Goal: Transaction & Acquisition: Download file/media

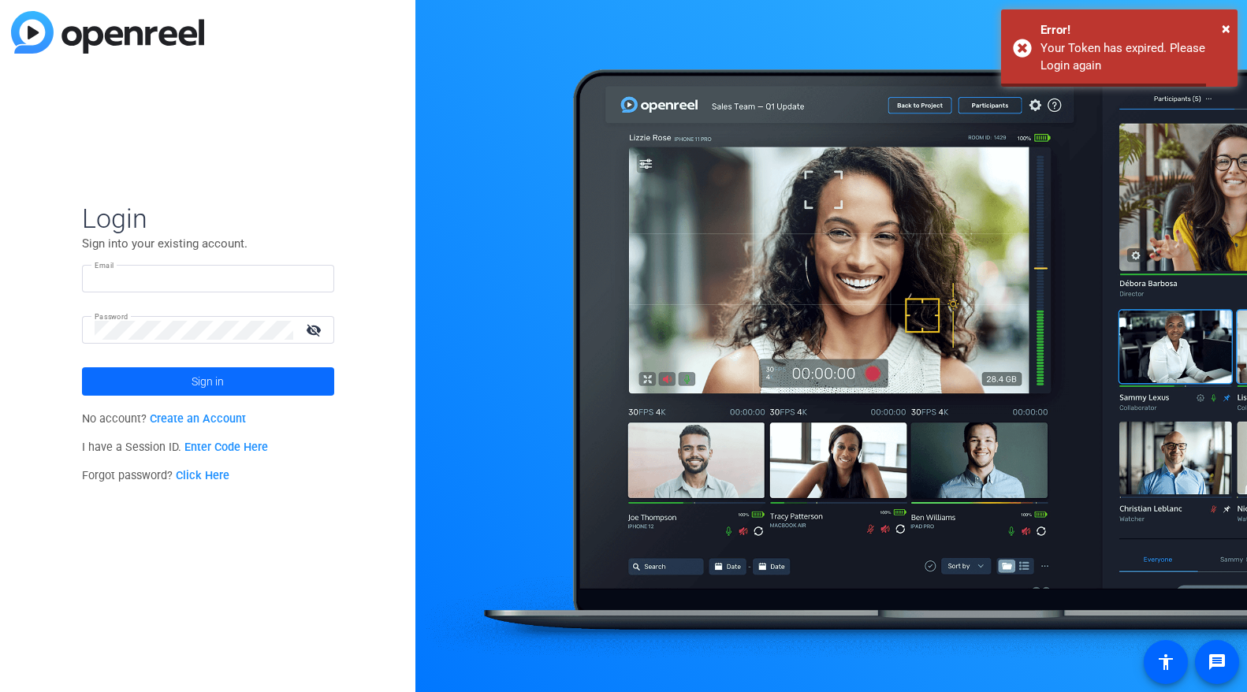
type input "[PERSON_NAME][EMAIL_ADDRESS][PERSON_NAME][DOMAIN_NAME]"
click at [234, 381] on span at bounding box center [208, 382] width 252 height 38
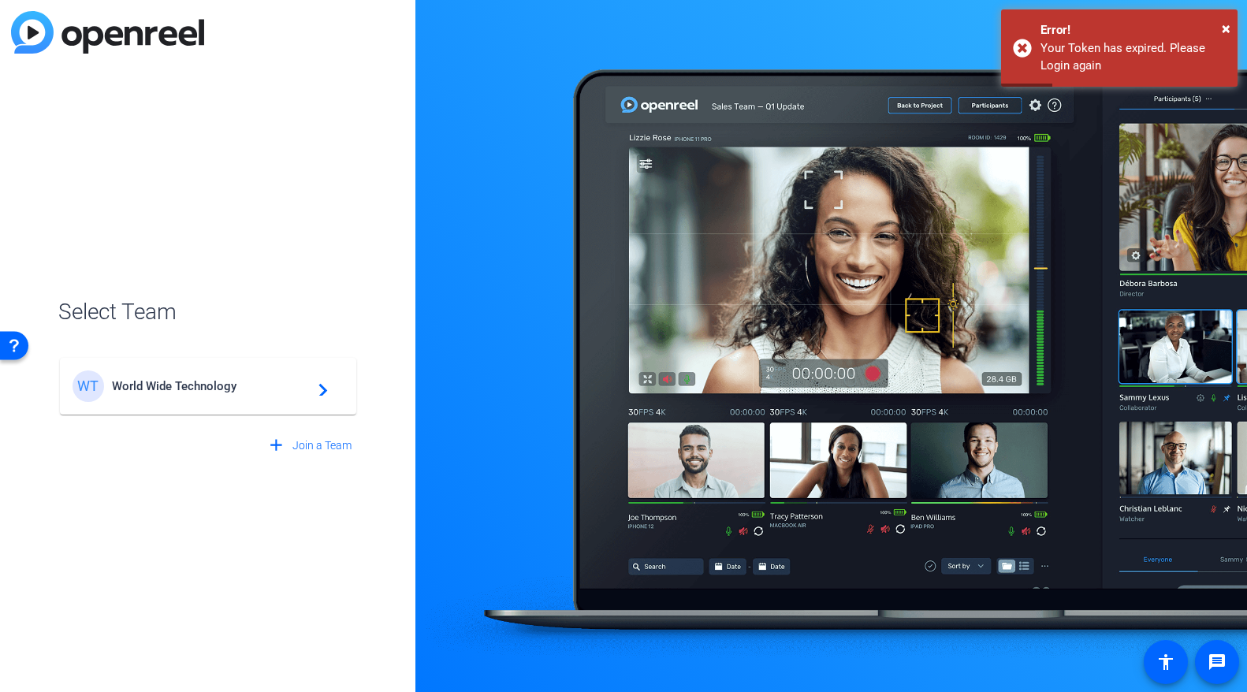
click at [234, 381] on span "World Wide Technology" at bounding box center [210, 386] width 197 height 14
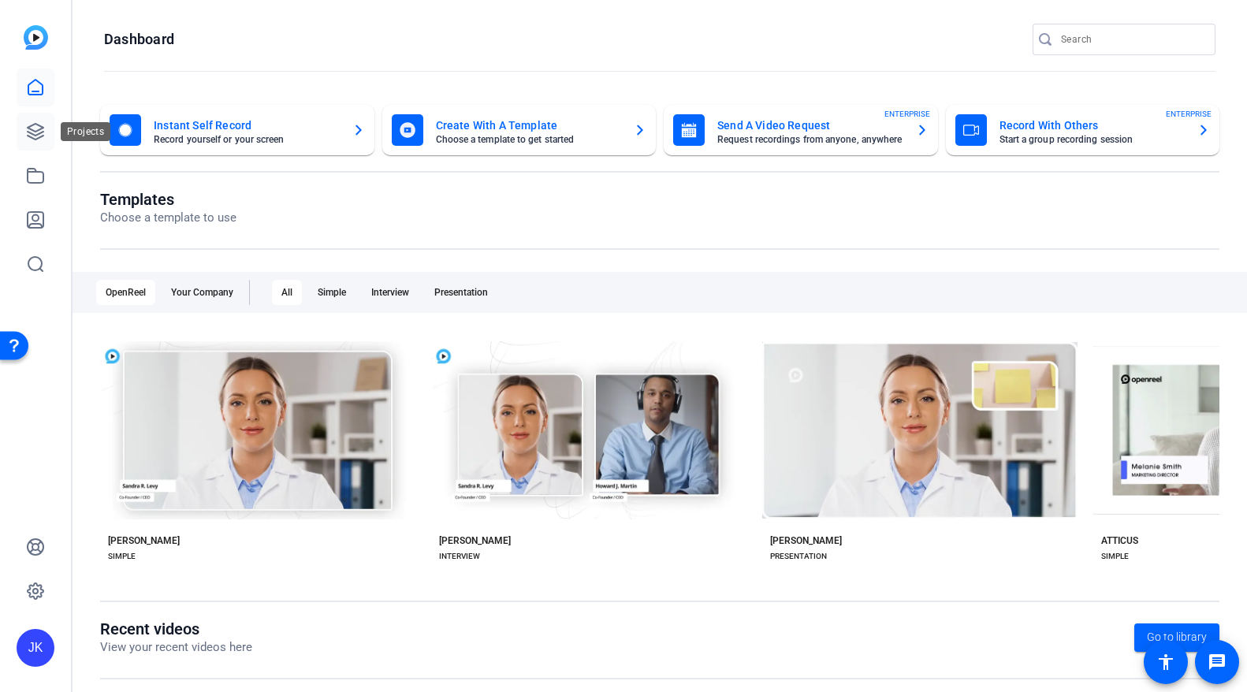
click at [34, 139] on icon at bounding box center [36, 132] width 16 height 16
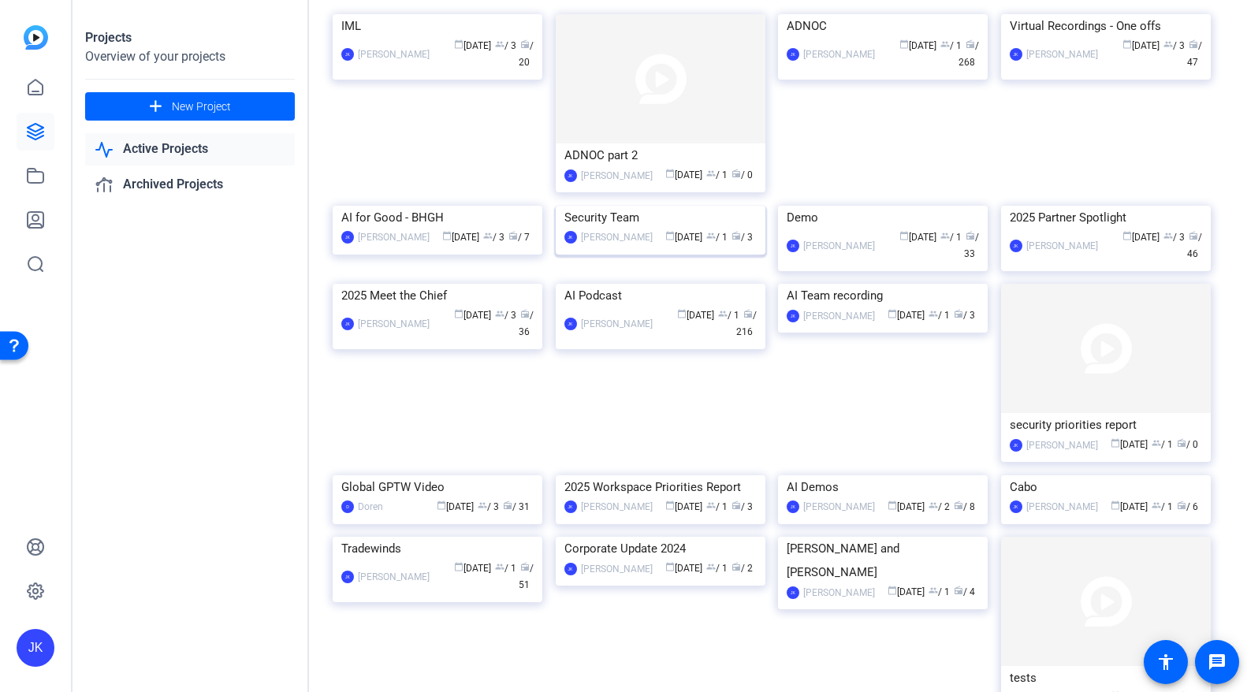
scroll to position [123, 0]
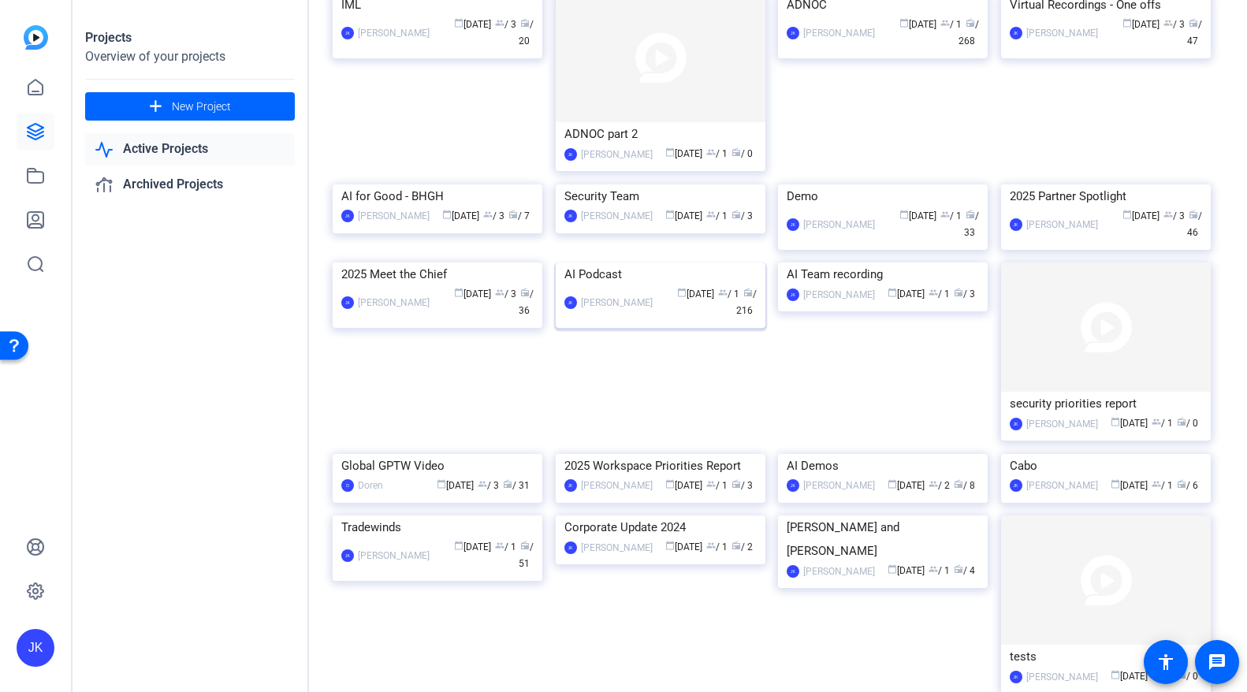
click at [628, 262] on img at bounding box center [661, 262] width 210 height 0
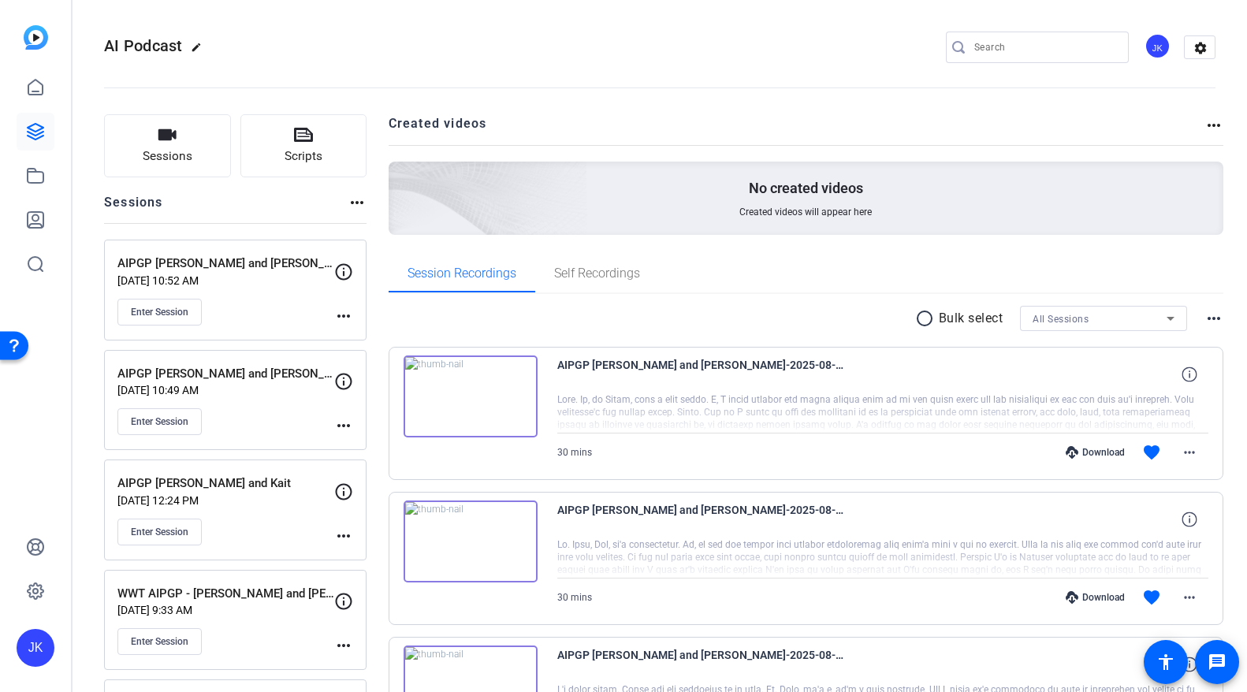
click at [929, 316] on mat-icon "radio_button_unchecked" at bounding box center [927, 318] width 24 height 19
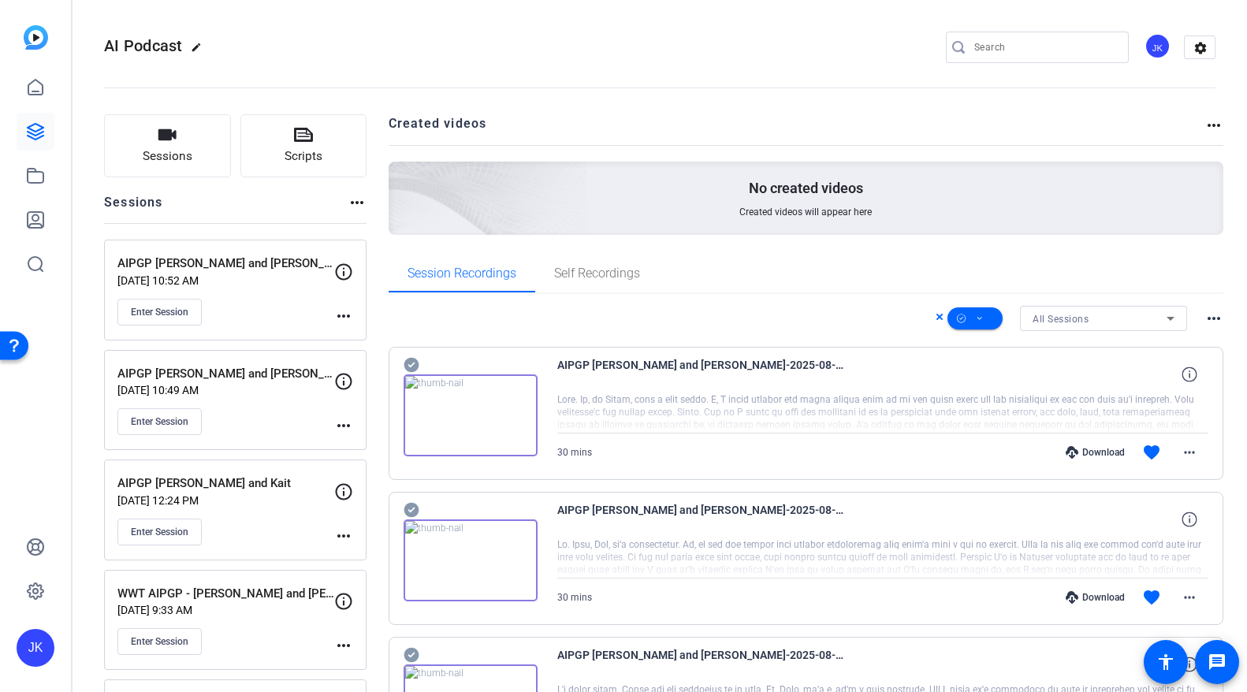
click at [413, 363] on icon at bounding box center [412, 364] width 16 height 19
click at [408, 503] on icon at bounding box center [412, 510] width 16 height 19
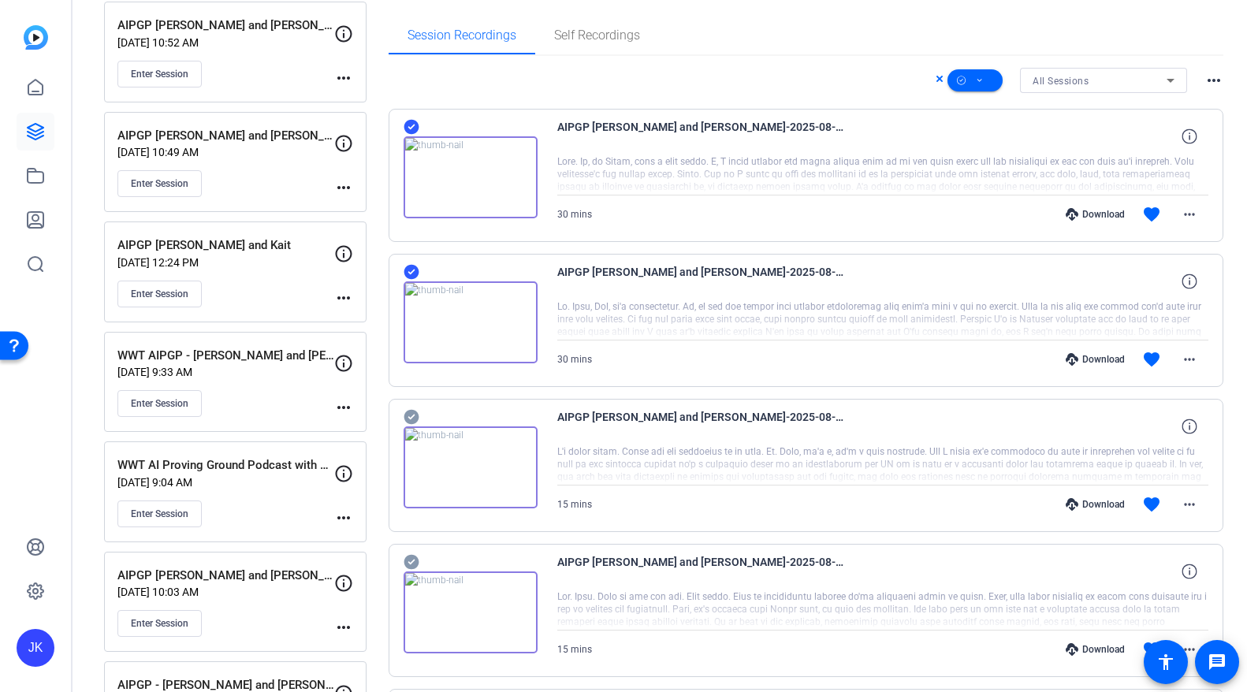
scroll to position [247, 0]
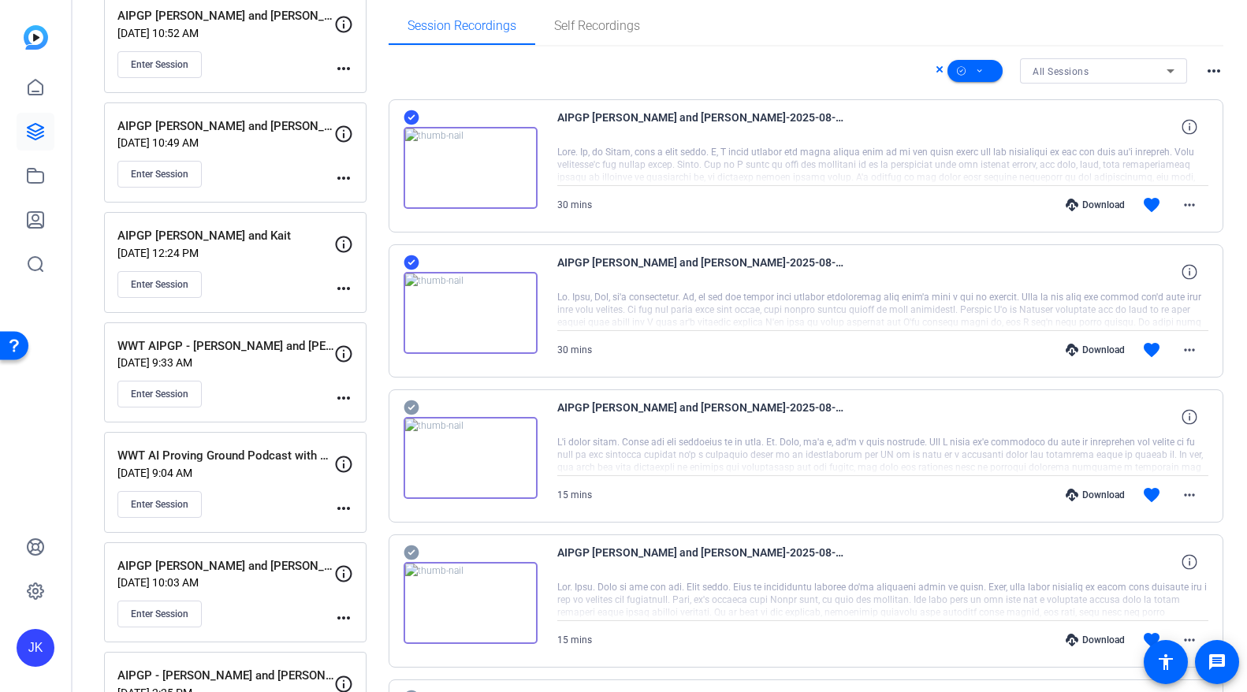
click at [412, 125] on icon at bounding box center [411, 117] width 15 height 15
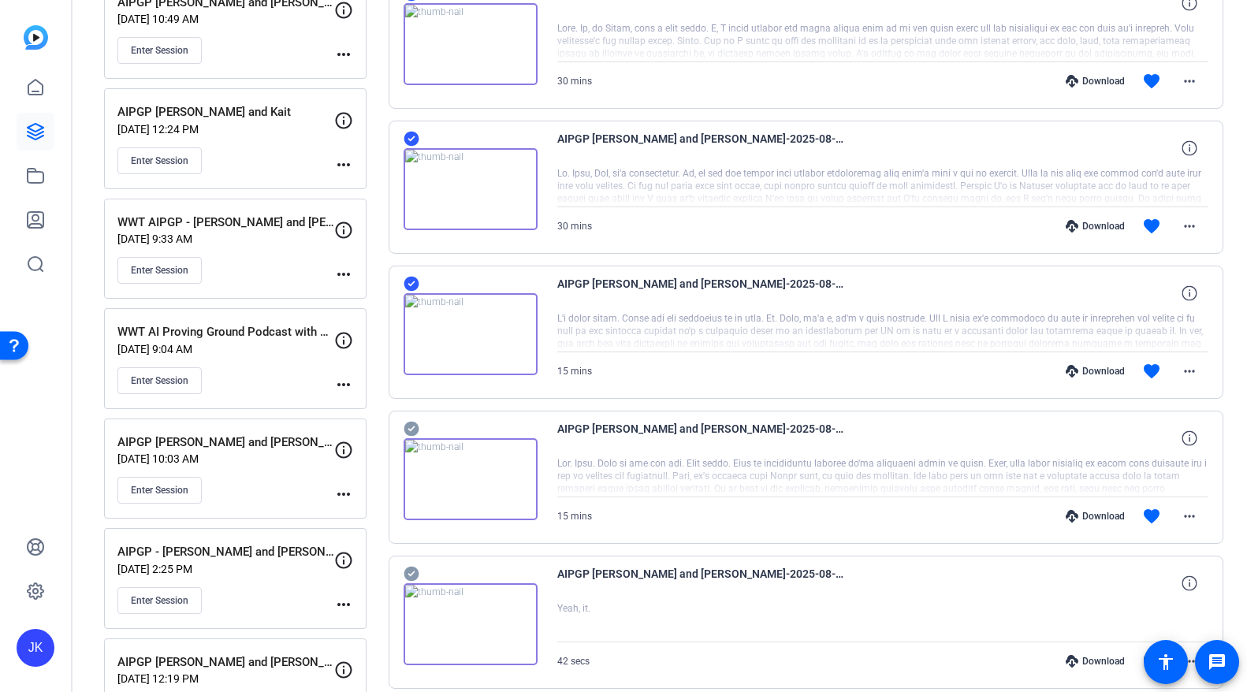
scroll to position [451, 0]
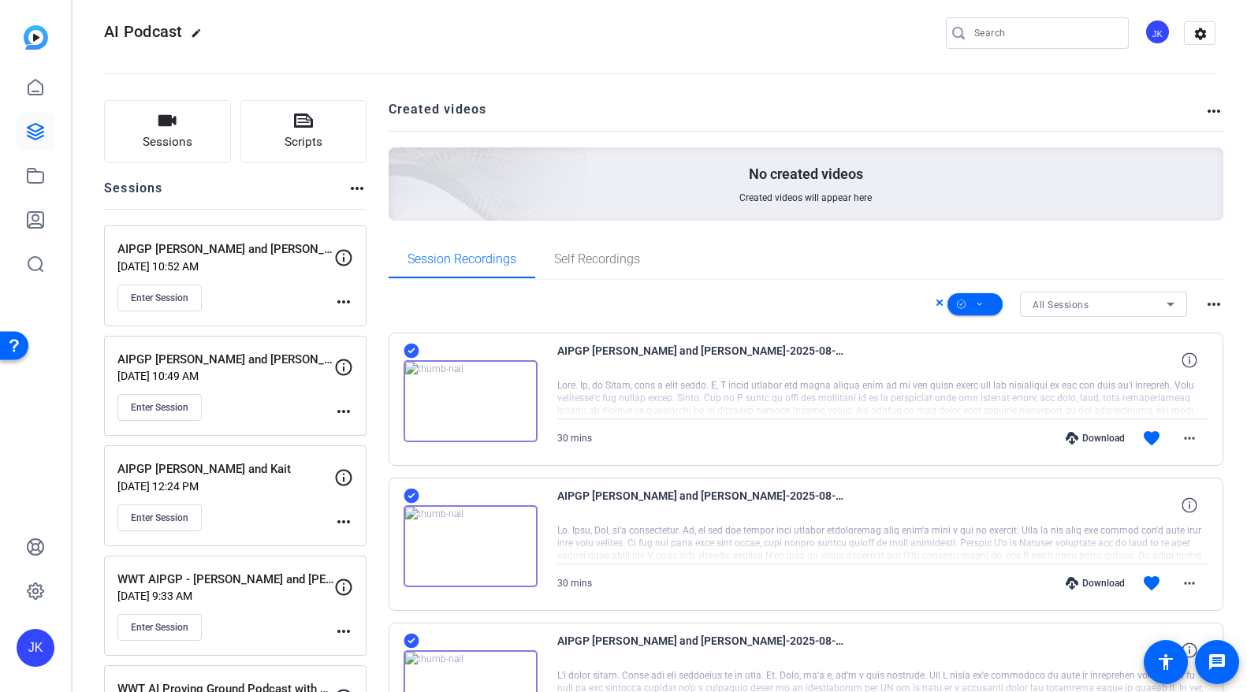
scroll to position [0, 0]
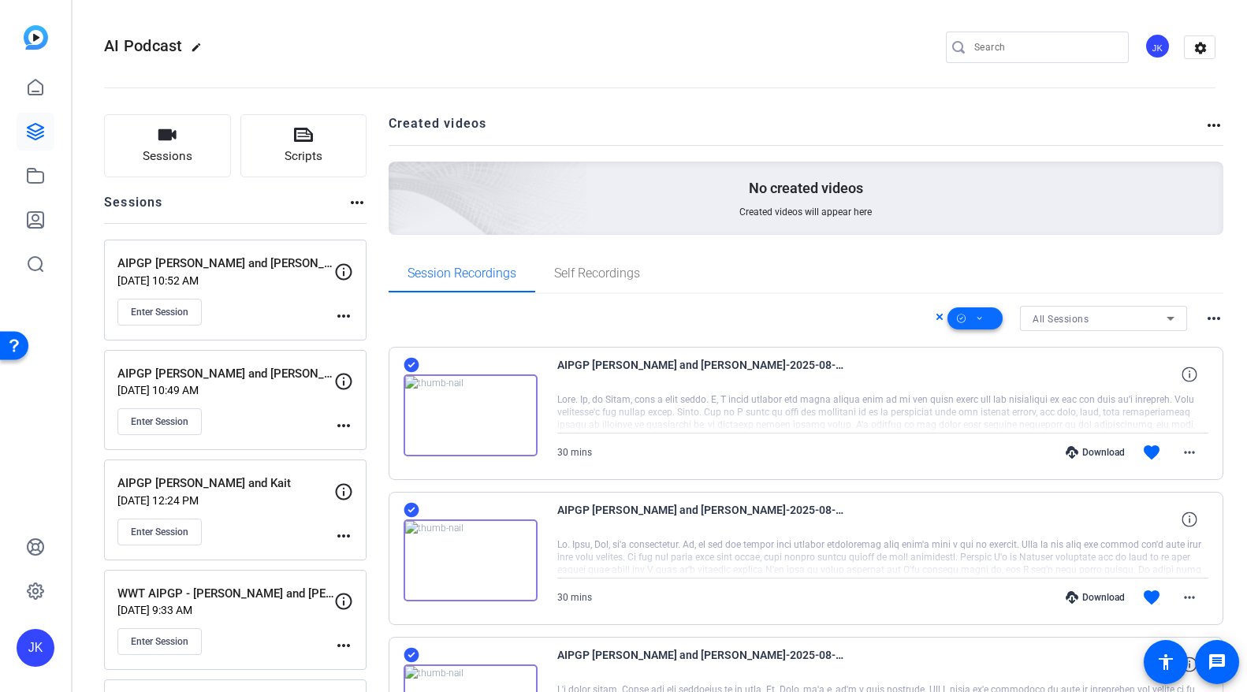
click at [989, 322] on span at bounding box center [974, 319] width 55 height 38
click at [995, 398] on span "Download MP4" at bounding box center [1002, 402] width 84 height 19
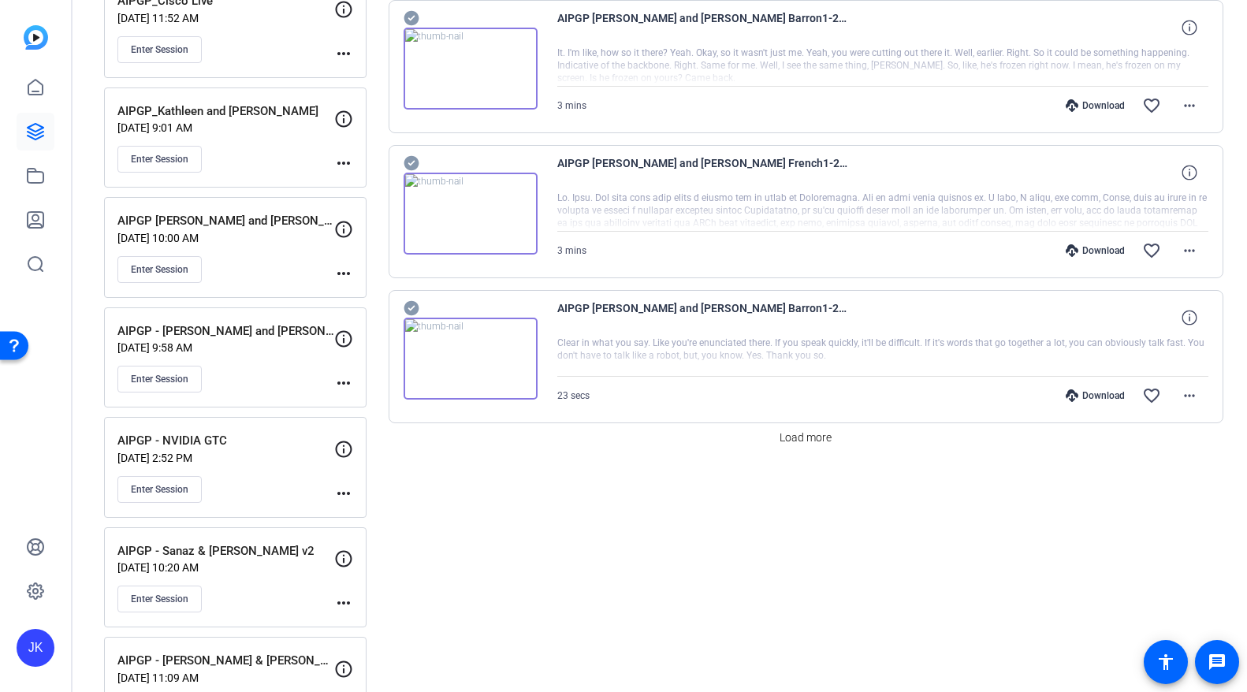
scroll to position [1352, 0]
